Goal: Task Accomplishment & Management: Manage account settings

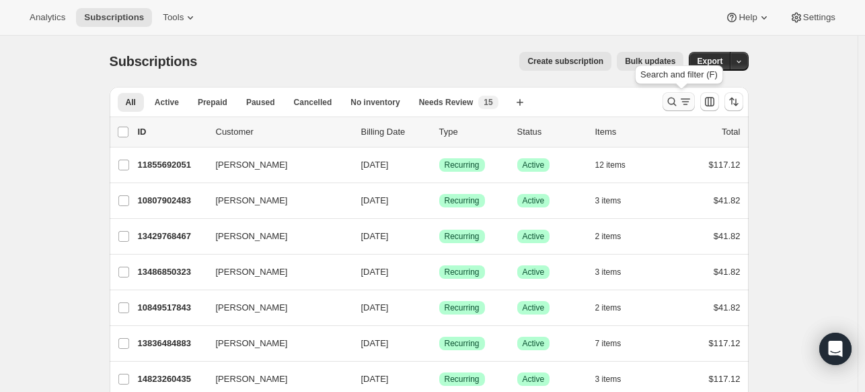
click at [673, 102] on icon "Search and filter results" at bounding box center [672, 101] width 13 height 13
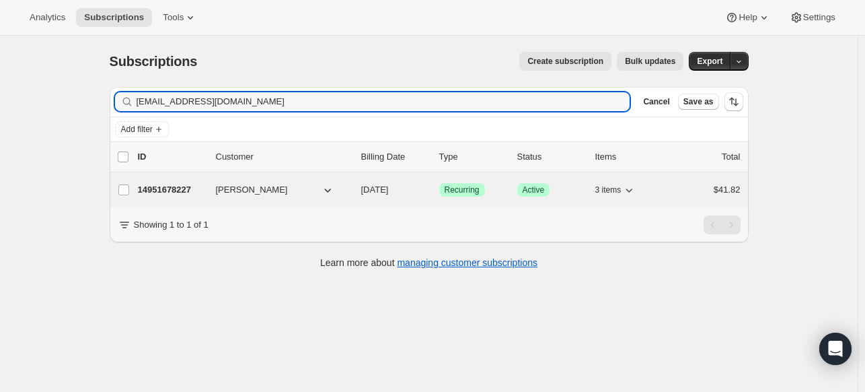
type input "[EMAIL_ADDRESS][DOMAIN_NAME]"
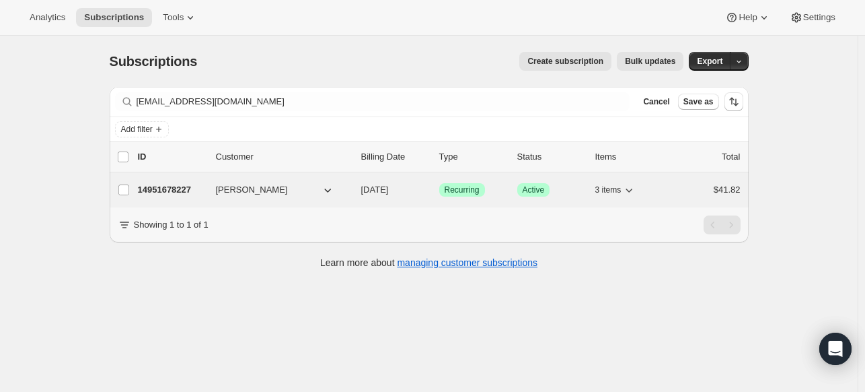
click at [158, 186] on p "14951678227" at bounding box center [171, 189] width 67 height 13
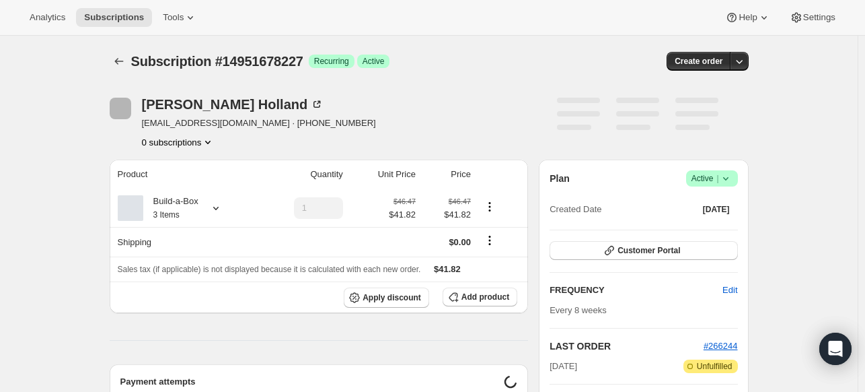
click at [727, 173] on icon at bounding box center [725, 178] width 13 height 13
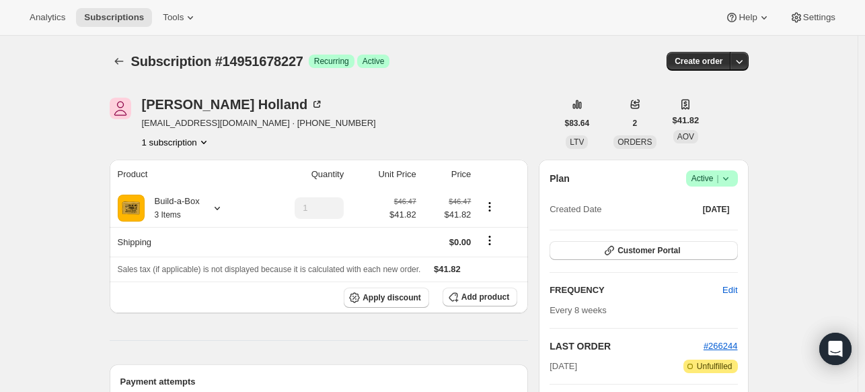
click at [729, 182] on icon at bounding box center [725, 178] width 13 height 13
click at [698, 228] on span "Cancel subscription" at bounding box center [710, 227] width 76 height 10
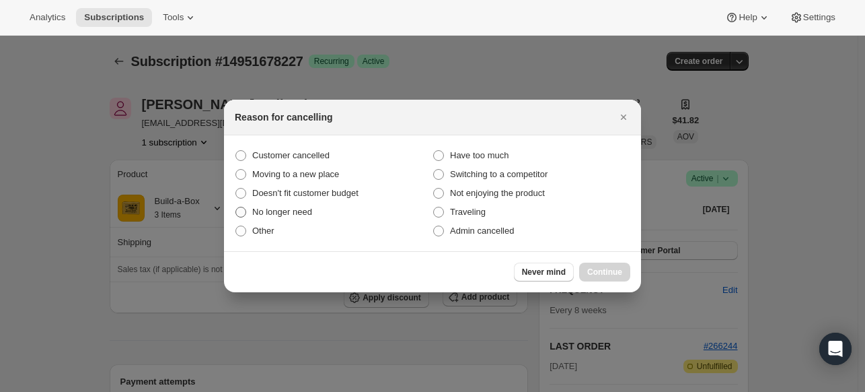
click at [342, 216] on label "No longer need" at bounding box center [334, 212] width 198 height 19
click at [236, 207] on input "No longer need" at bounding box center [236, 207] width 1 height 1
radio input "true"
click at [608, 271] on span "Continue" at bounding box center [604, 271] width 35 height 11
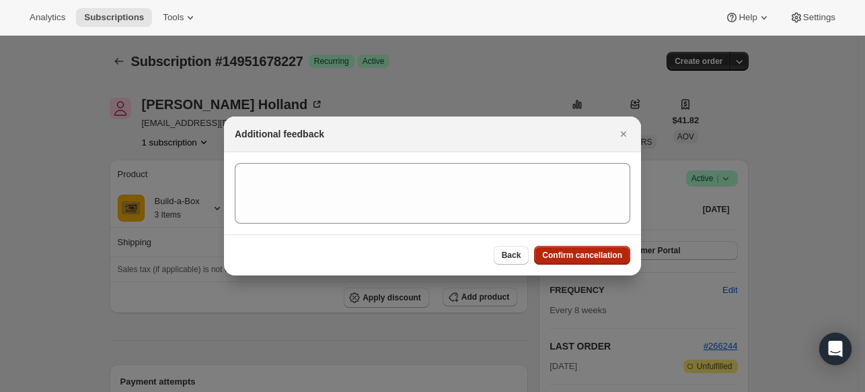
click at [591, 250] on span "Confirm cancellation" at bounding box center [582, 255] width 80 height 11
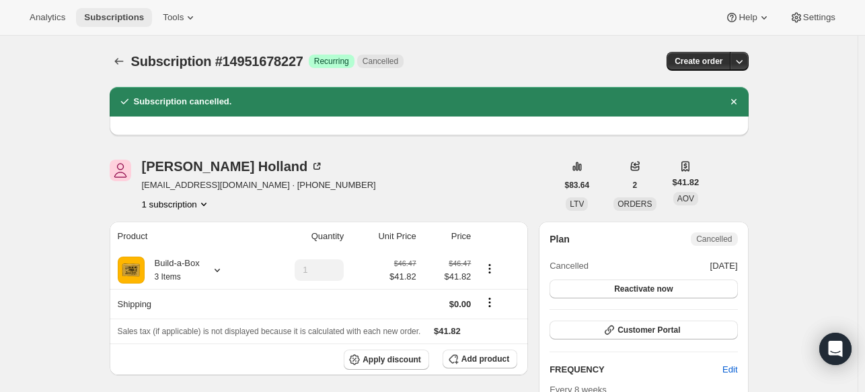
click at [124, 15] on span "Subscriptions" at bounding box center [114, 17] width 60 height 11
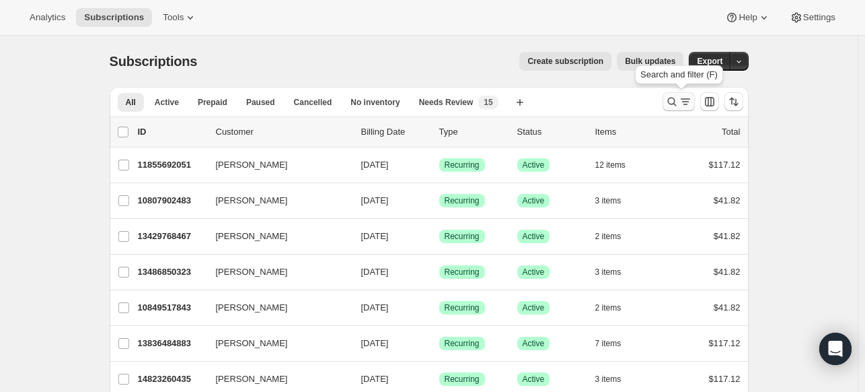
click at [671, 104] on icon "Search and filter results" at bounding box center [672, 101] width 13 height 13
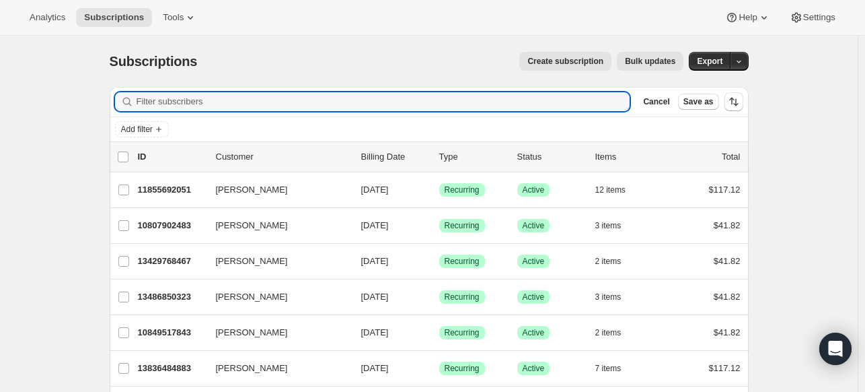
paste input "[EMAIL_ADDRESS][DOMAIN_NAME]"
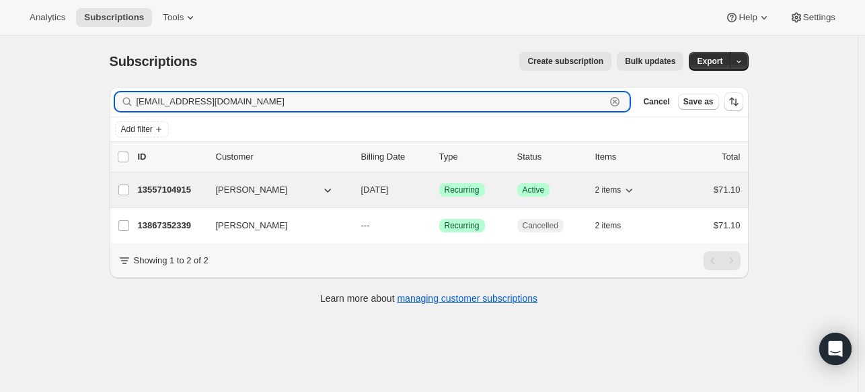
type input "[EMAIL_ADDRESS][DOMAIN_NAME]"
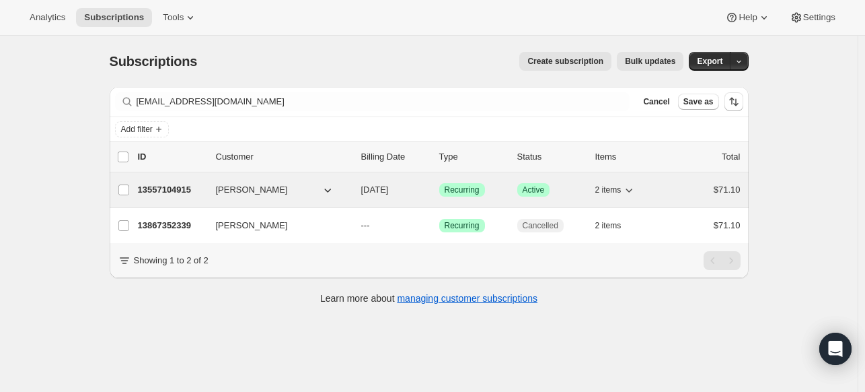
click at [176, 192] on p "13557104915" at bounding box center [171, 189] width 67 height 13
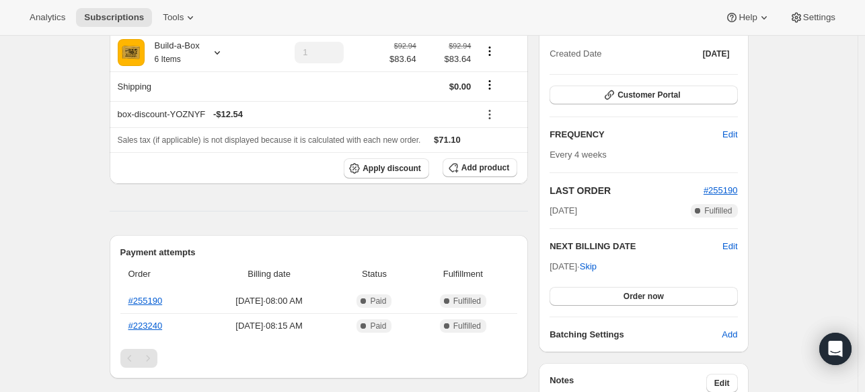
scroll to position [148, 0]
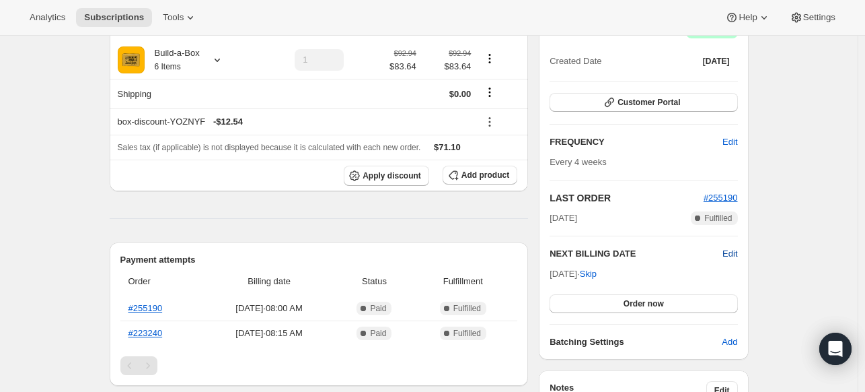
click at [735, 247] on span "Edit" at bounding box center [730, 253] width 15 height 13
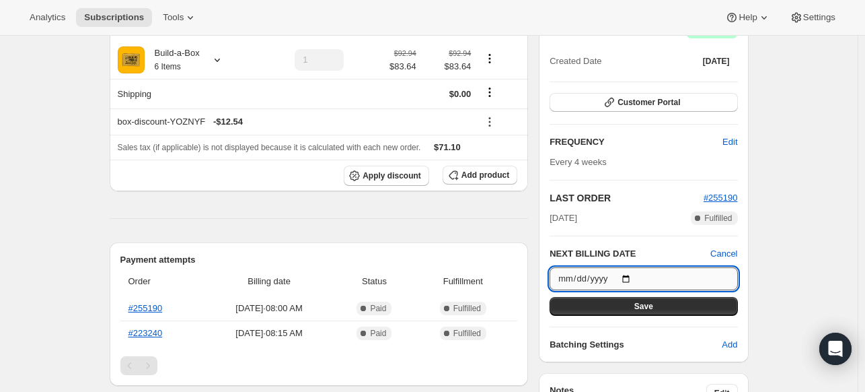
click at [633, 277] on input "[DATE]" at bounding box center [644, 278] width 188 height 23
type input "[DATE]"
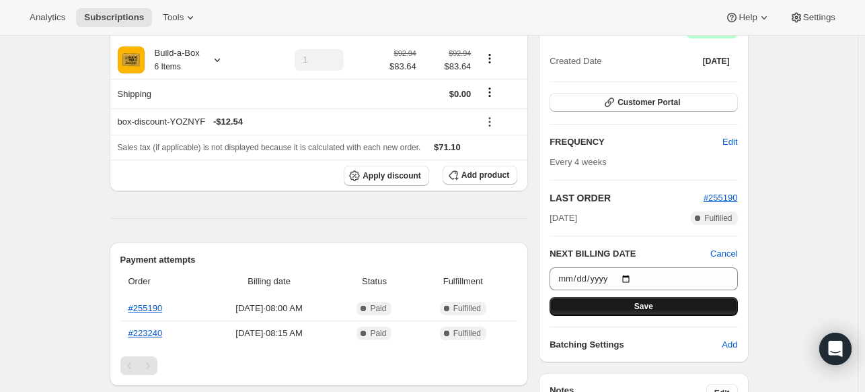
click at [616, 310] on button "Save" at bounding box center [644, 306] width 188 height 19
